Goal: Transaction & Acquisition: Book appointment/travel/reservation

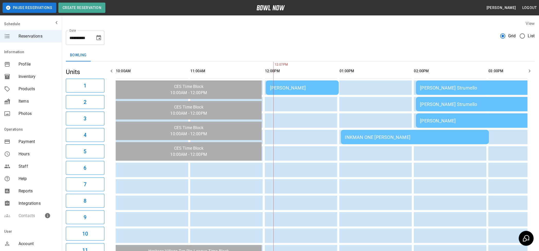
scroll to position [0, 149]
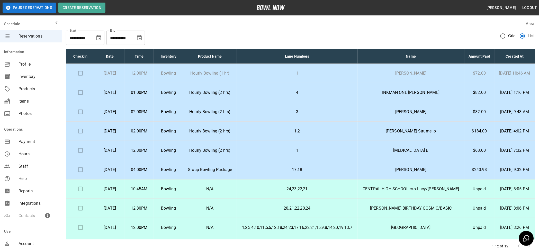
click at [150, 75] on td "12:00PM" at bounding box center [138, 73] width 29 height 19
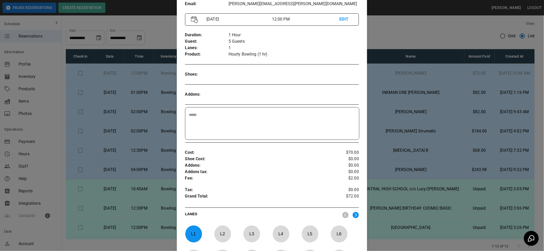
scroll to position [166, 0]
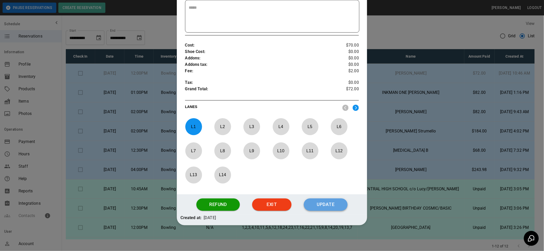
click at [320, 203] on button "Update" at bounding box center [326, 204] width 44 height 12
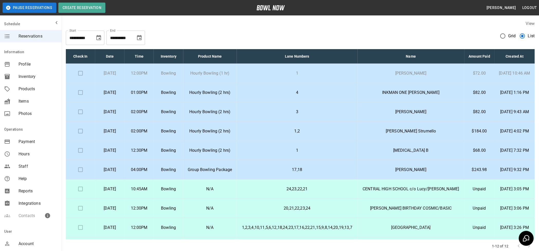
click at [220, 76] on p "Hourly Bowling (1 hr)" at bounding box center [209, 73] width 45 height 6
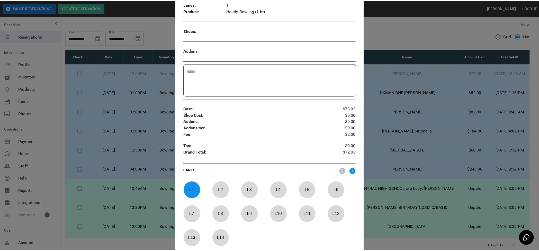
scroll to position [166, 0]
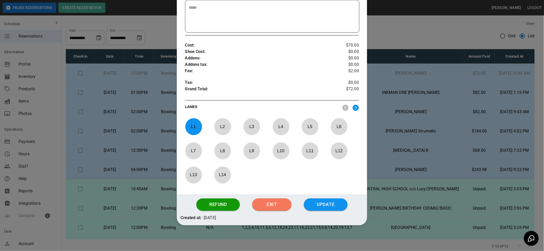
click at [271, 202] on button "Exit" at bounding box center [271, 204] width 39 height 12
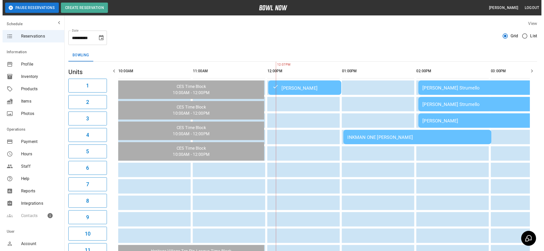
scroll to position [0, 149]
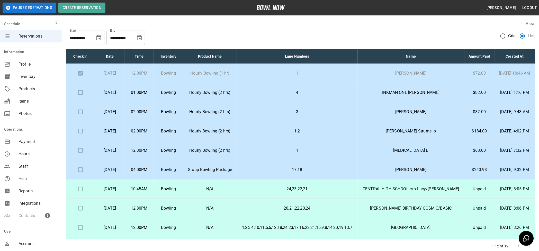
click at [220, 153] on p "Hourly Bowling (2 hrs)" at bounding box center [209, 150] width 45 height 6
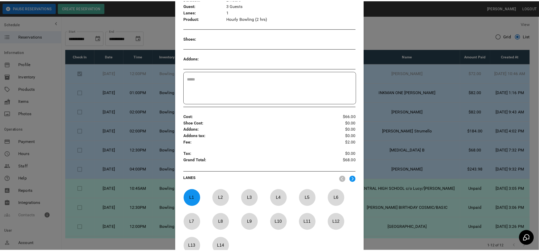
scroll to position [130, 0]
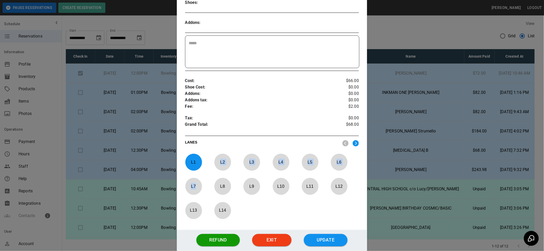
drag, startPoint x: 220, startPoint y: 164, endPoint x: 236, endPoint y: 189, distance: 29.9
click at [236, 189] on div "L 1 L 2 L 3 L 4 L 5 L 6 L 7 L 8 L 9 L 10 L 11 L 12 L 13 L 14" at bounding box center [272, 188] width 174 height 68
click at [263, 236] on button "Exit" at bounding box center [271, 240] width 39 height 12
